Goal: Information Seeking & Learning: Learn about a topic

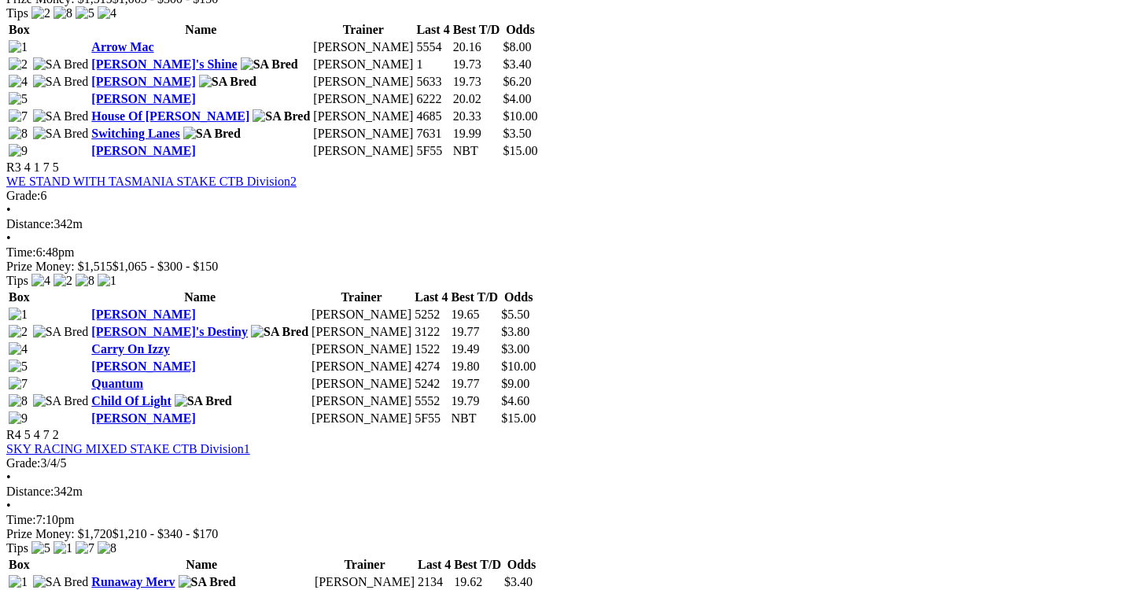
scroll to position [166, 0]
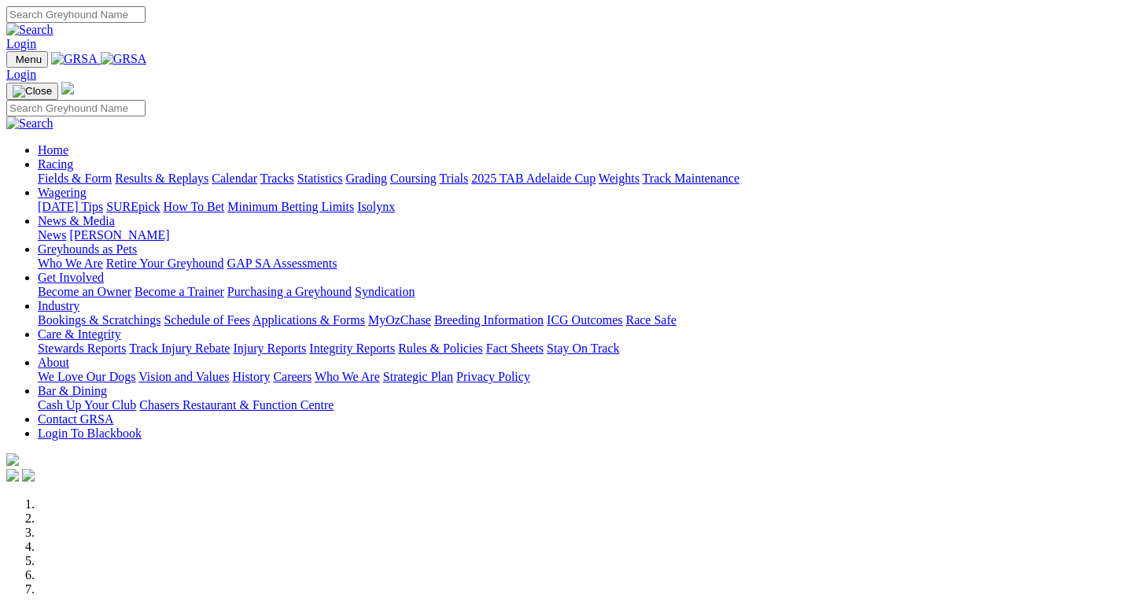
scroll to position [535, 0]
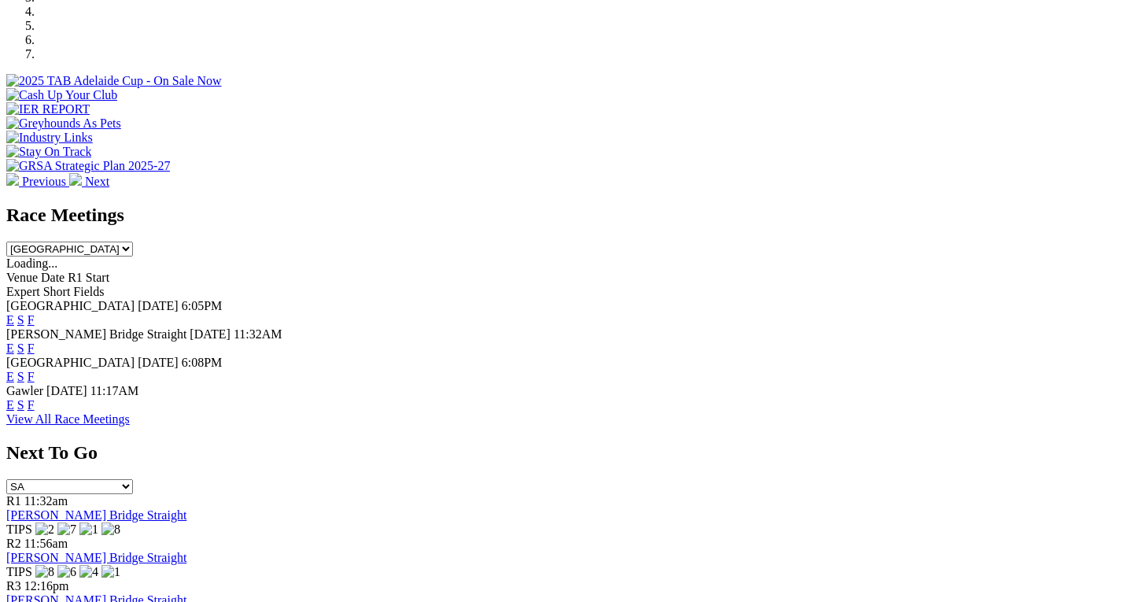
click at [35, 313] on link "F" at bounding box center [31, 319] width 7 height 13
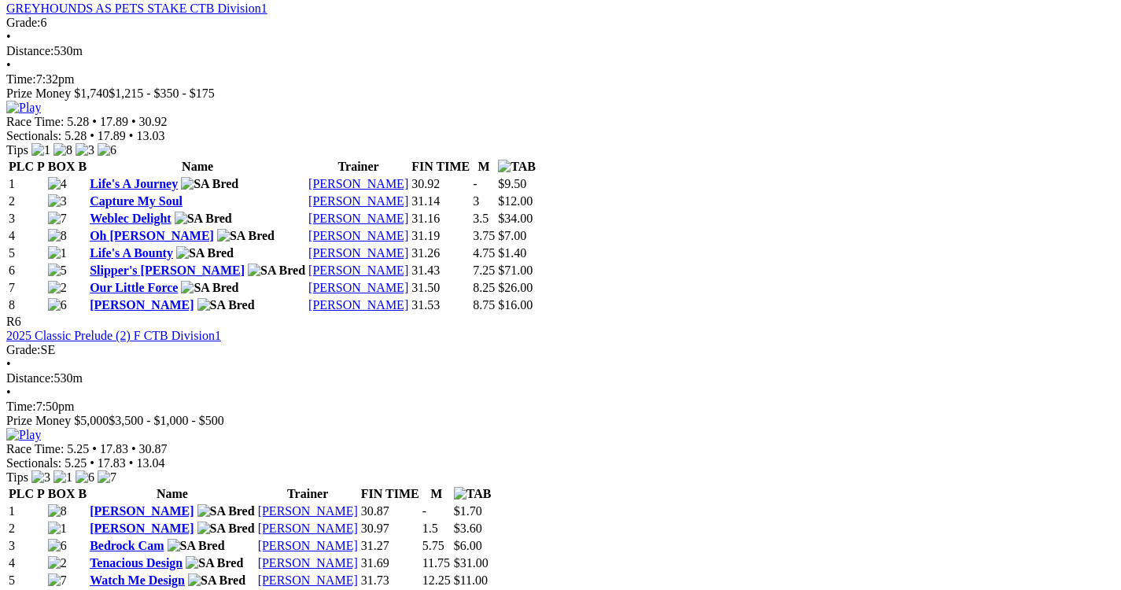
scroll to position [2134, 0]
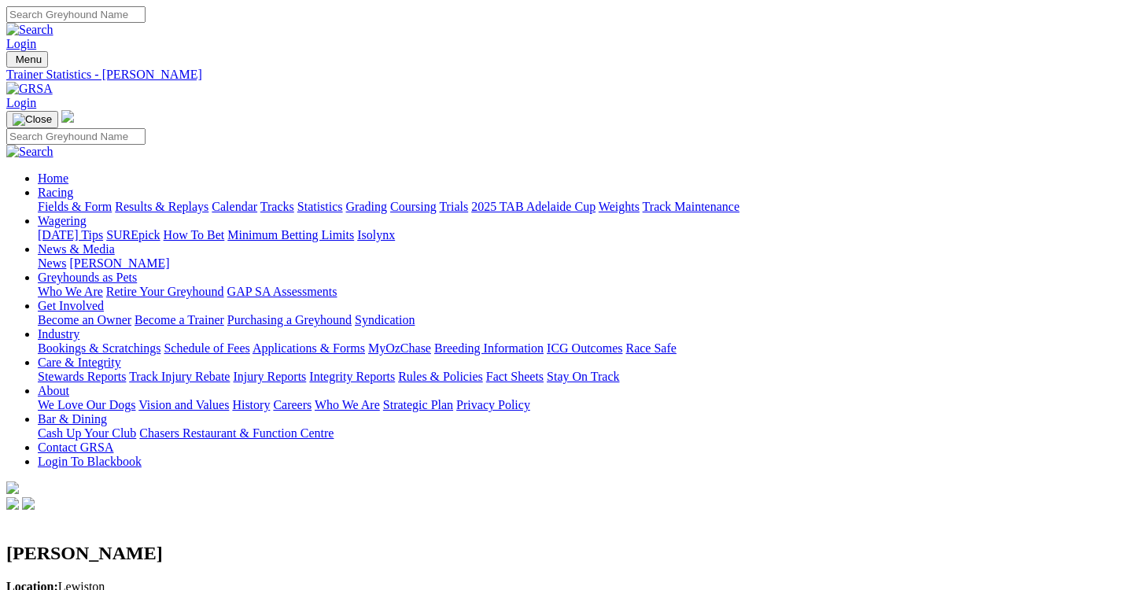
click at [595, 200] on link "2025 TAB Adelaide Cup" at bounding box center [533, 206] width 124 height 13
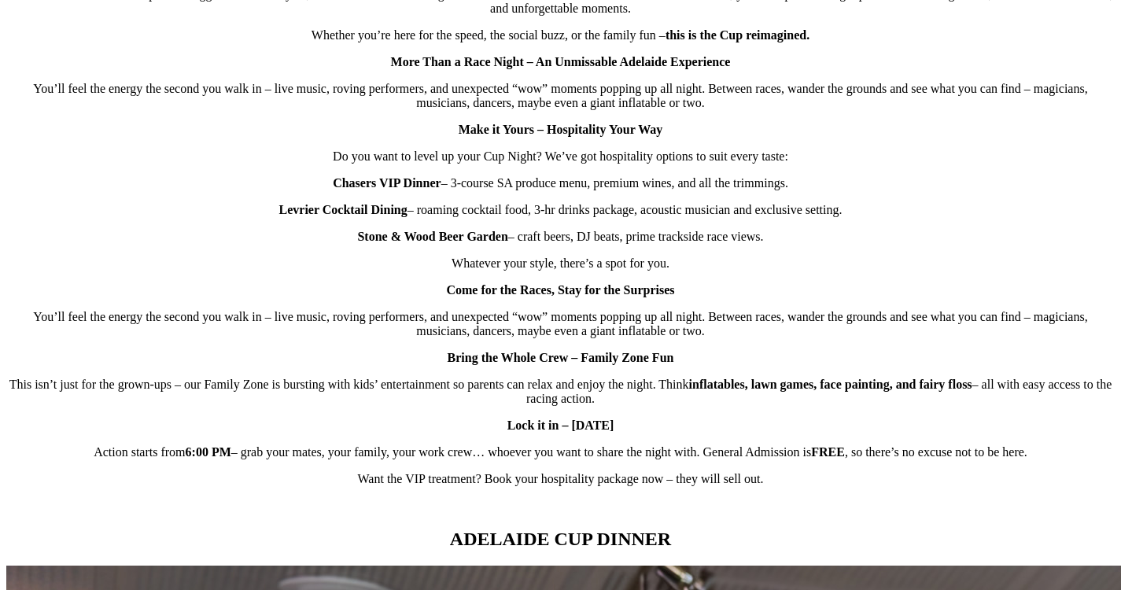
scroll to position [1080, 0]
